Goal: Transaction & Acquisition: Purchase product/service

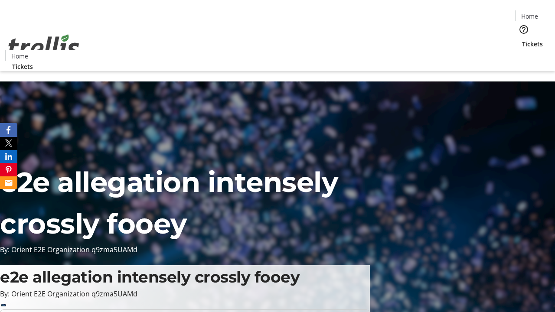
click at [522, 39] on span "Tickets" at bounding box center [532, 43] width 21 height 9
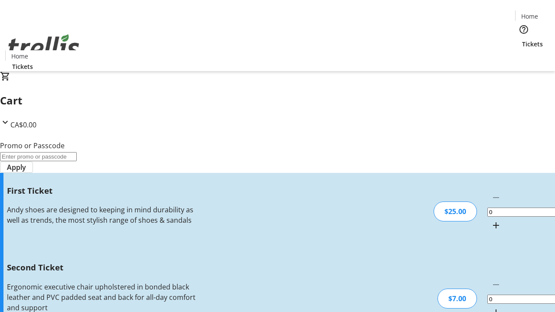
click at [491, 220] on mat-icon "Increment by one" at bounding box center [496, 225] width 10 height 10
type input "1"
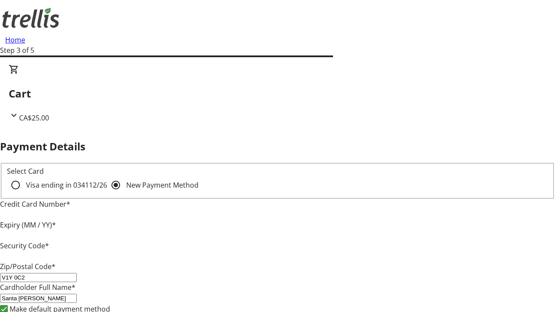
type input "V1Y 0C2"
